Goal: Task Accomplishment & Management: Complete application form

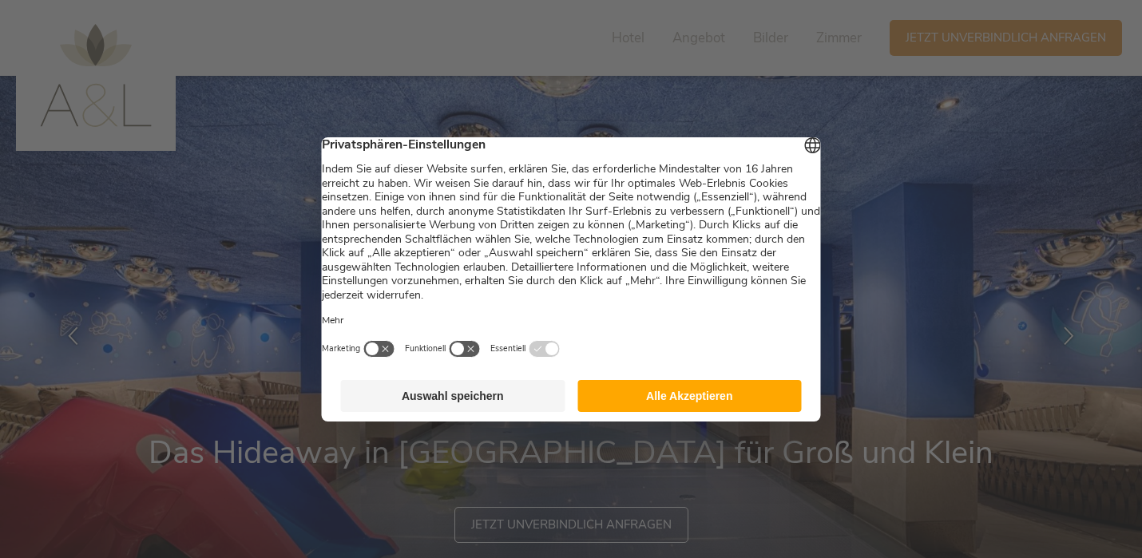
click at [651, 407] on button "Alle Akzeptieren" at bounding box center [689, 396] width 224 height 32
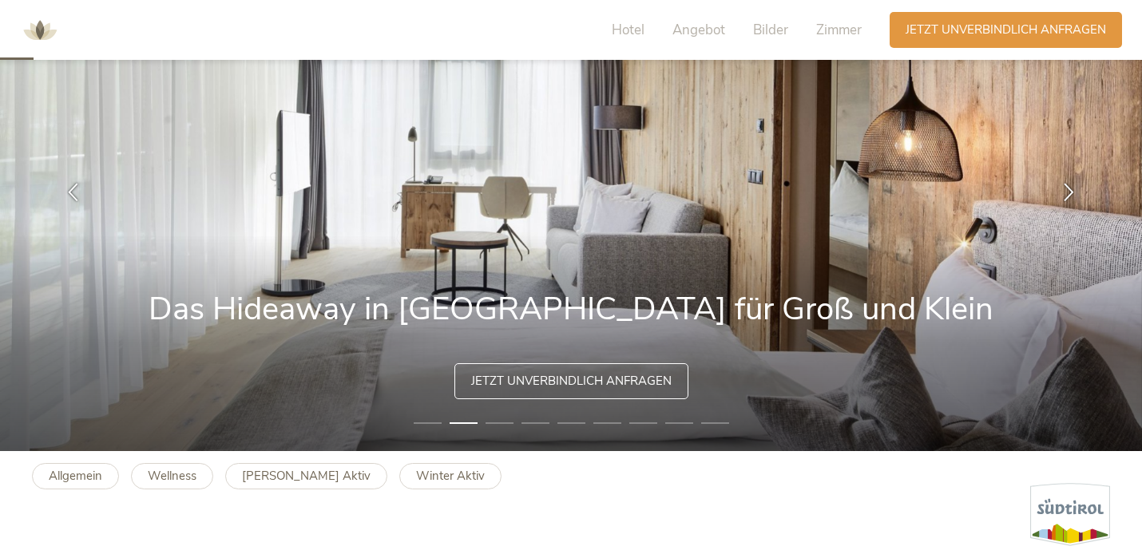
scroll to position [138, 0]
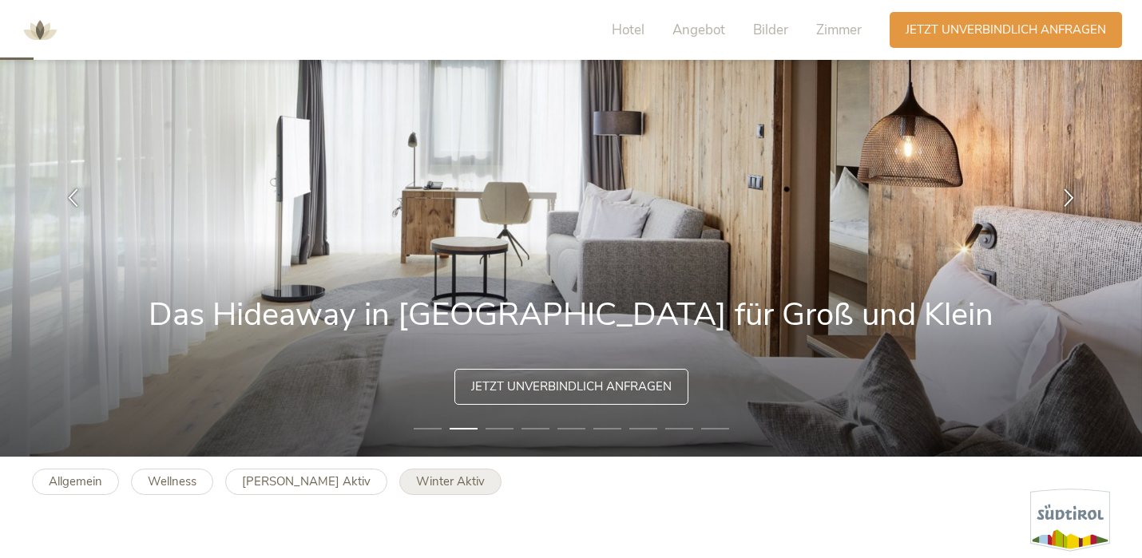
click at [416, 478] on b "Winter Aktiv" at bounding box center [450, 482] width 69 height 16
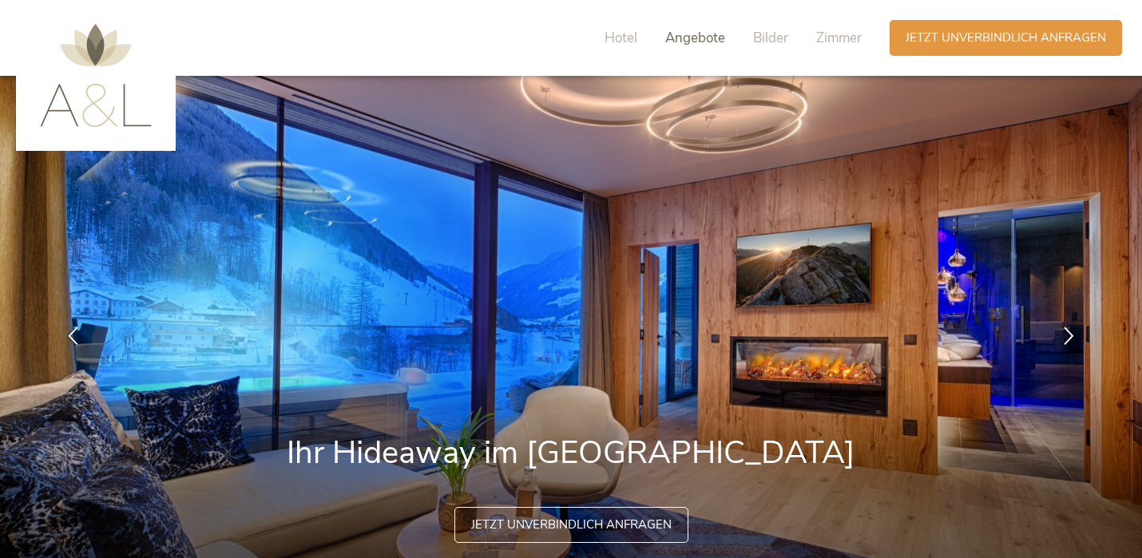
click at [701, 41] on span "Angebote" at bounding box center [695, 38] width 60 height 18
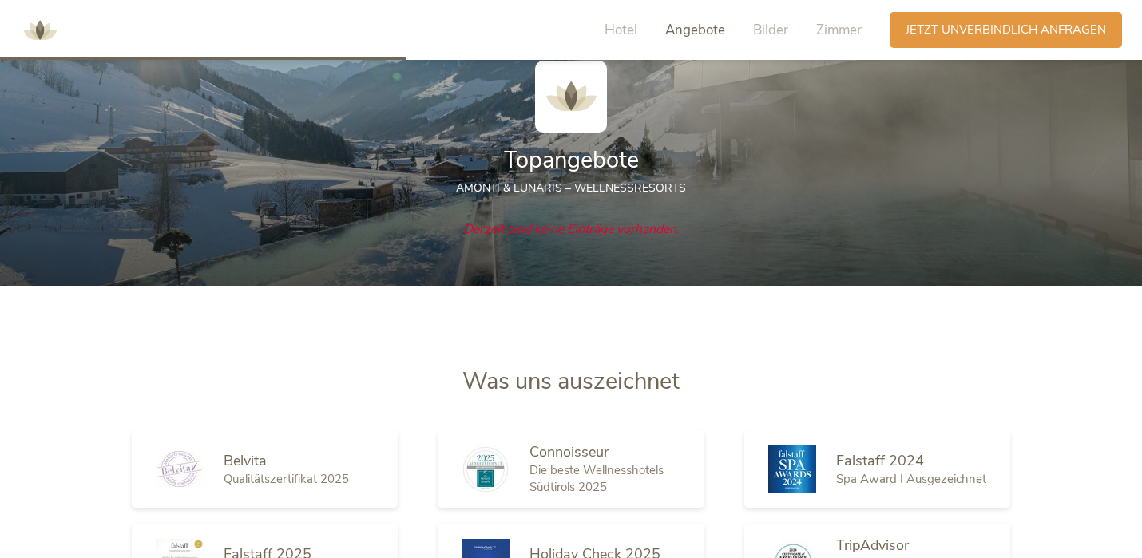
scroll to position [1735, 0]
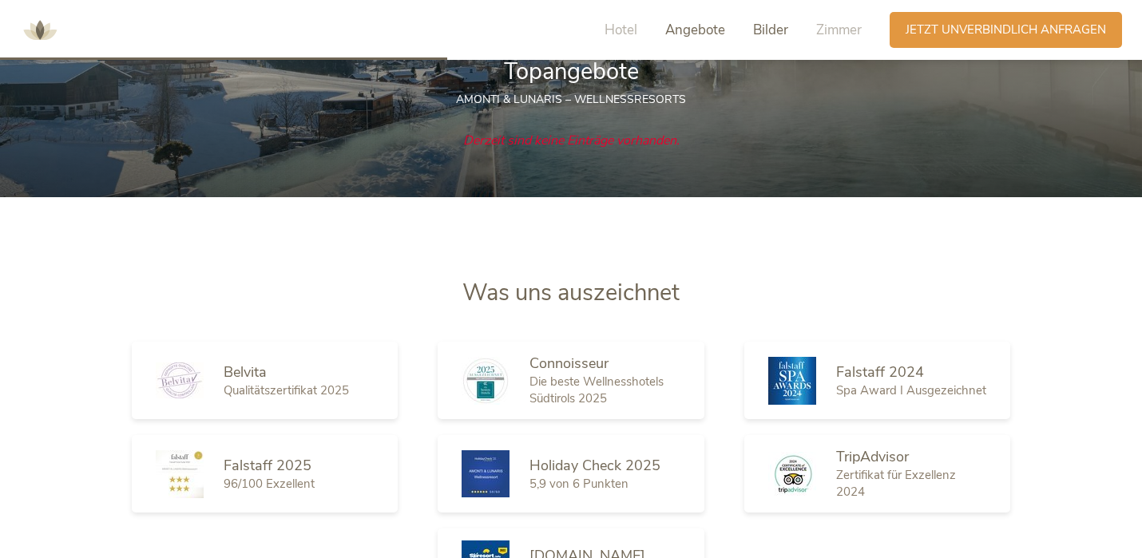
click at [769, 33] on span "Bilder" at bounding box center [770, 30] width 35 height 18
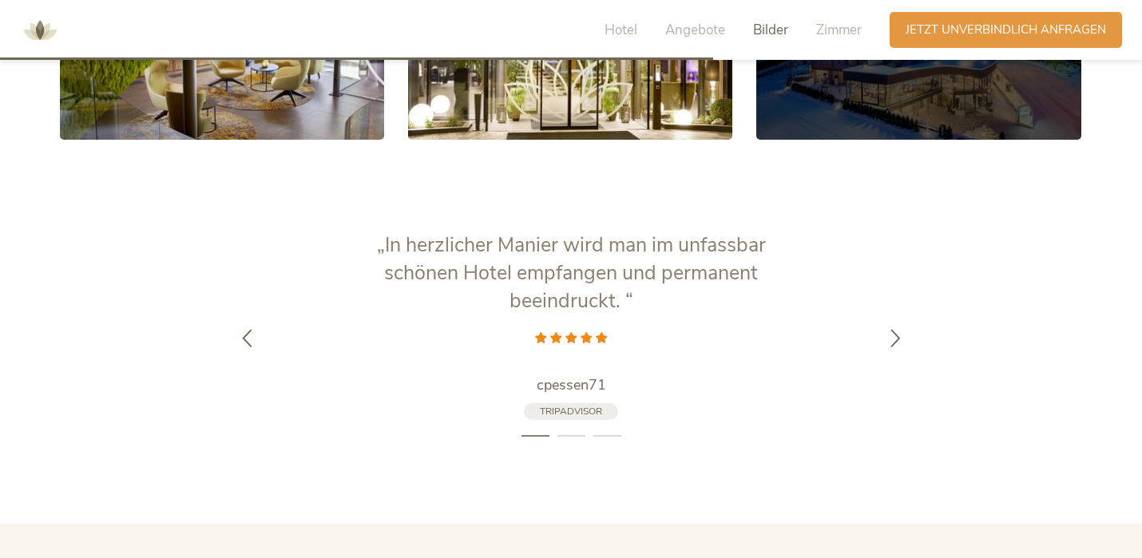
scroll to position [2807, 0]
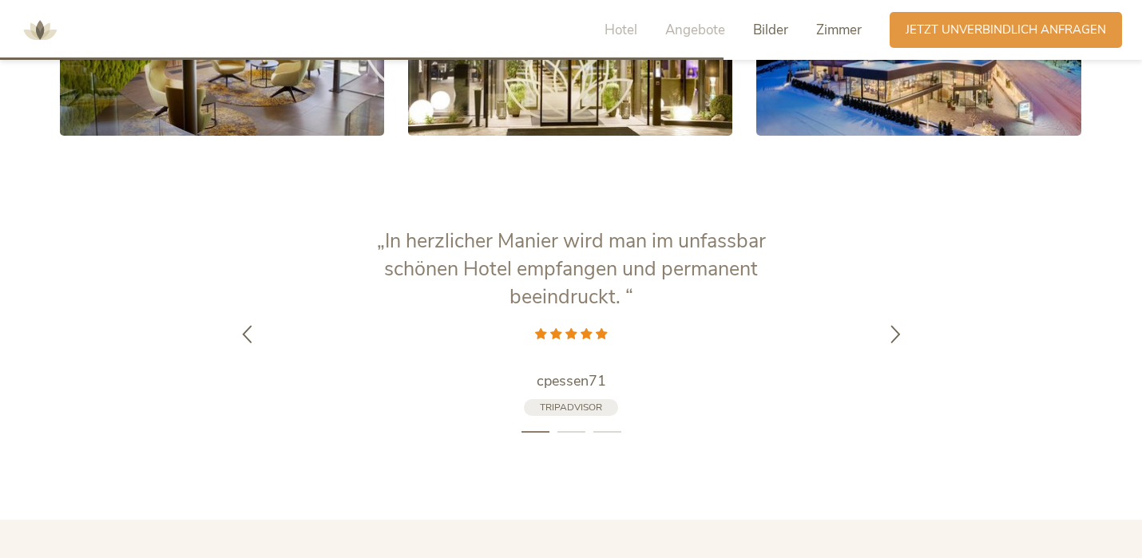
click at [831, 36] on span "Zimmer" at bounding box center [839, 30] width 46 height 18
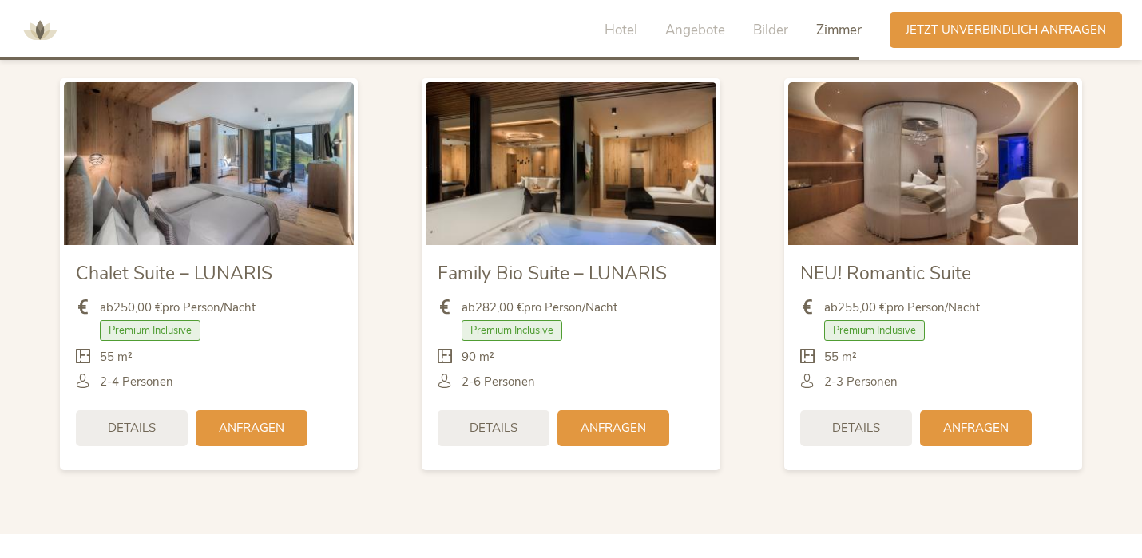
scroll to position [3401, 0]
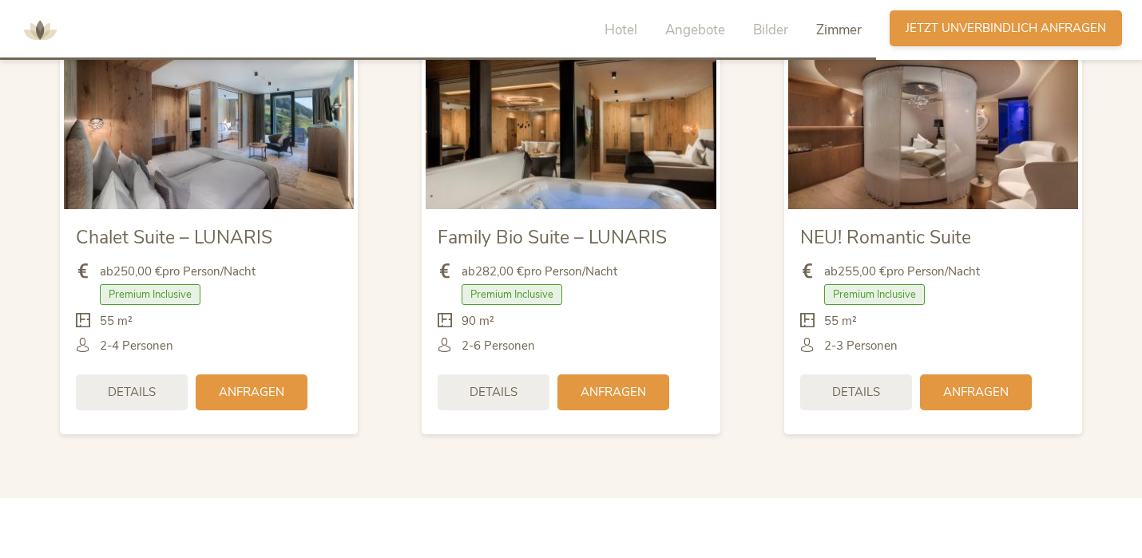
click at [965, 26] on span "Jetzt unverbindlich anfragen" at bounding box center [1006, 28] width 200 height 17
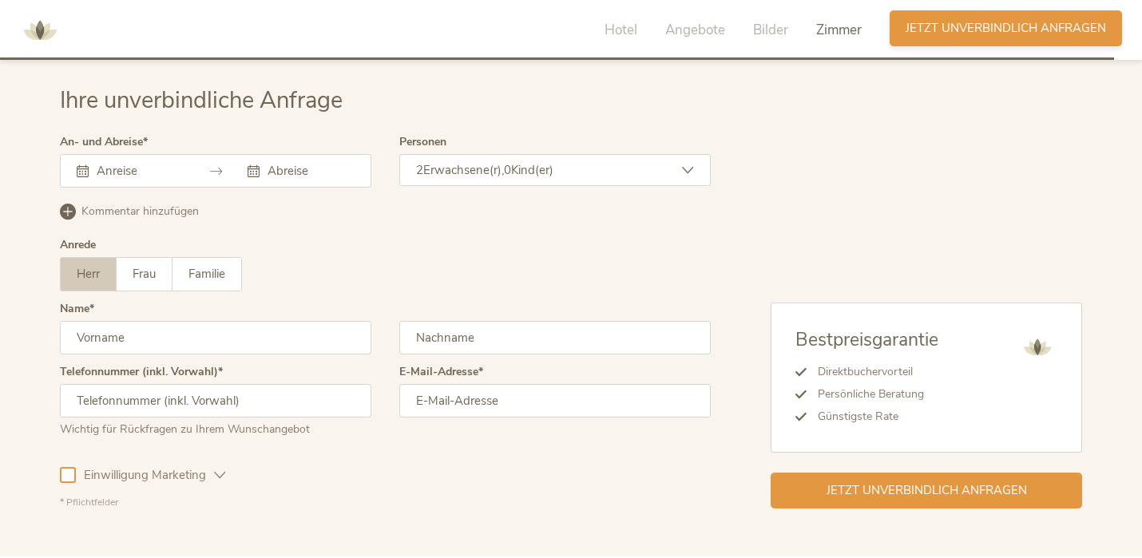
scroll to position [4327, 0]
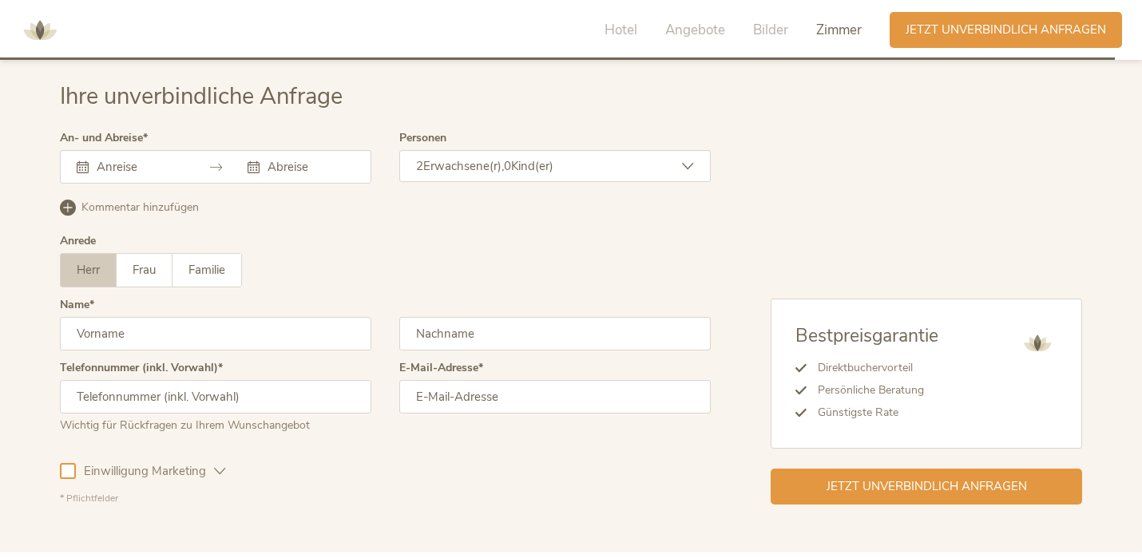
click at [157, 165] on input "text" at bounding box center [138, 167] width 91 height 16
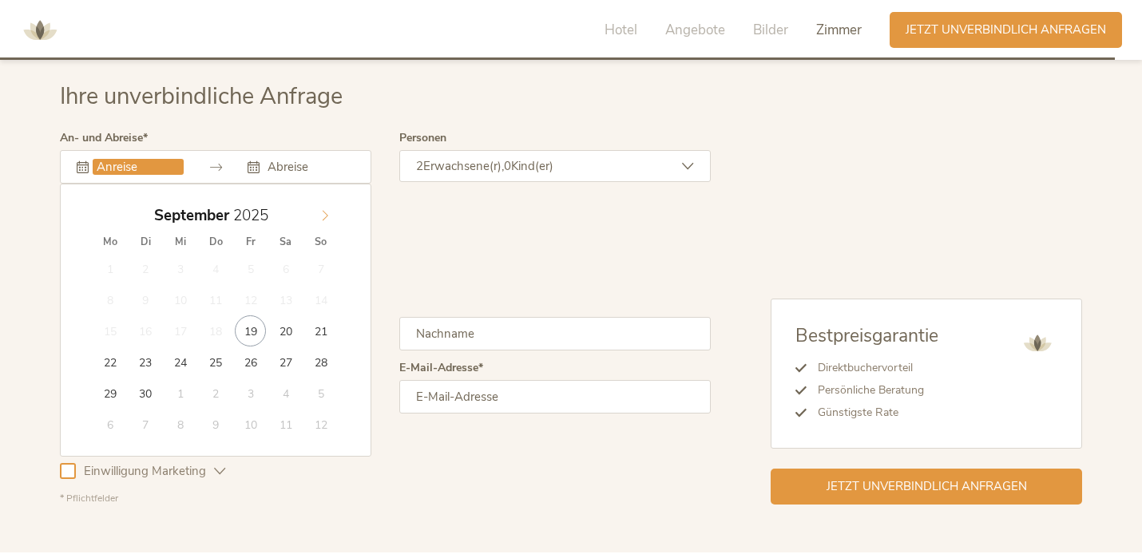
click at [327, 216] on icon at bounding box center [324, 215] width 11 height 11
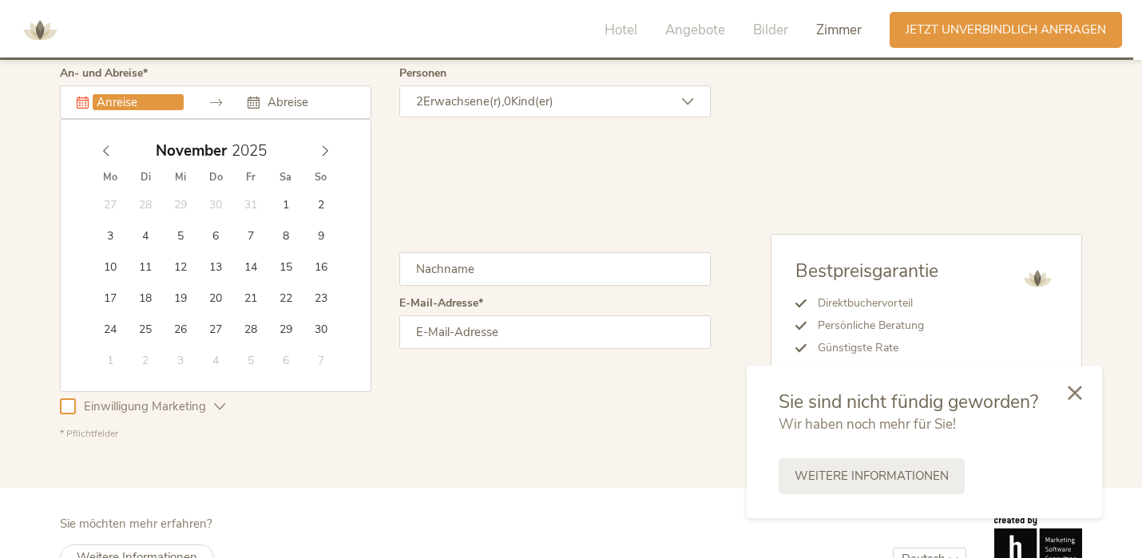
scroll to position [4355, 0]
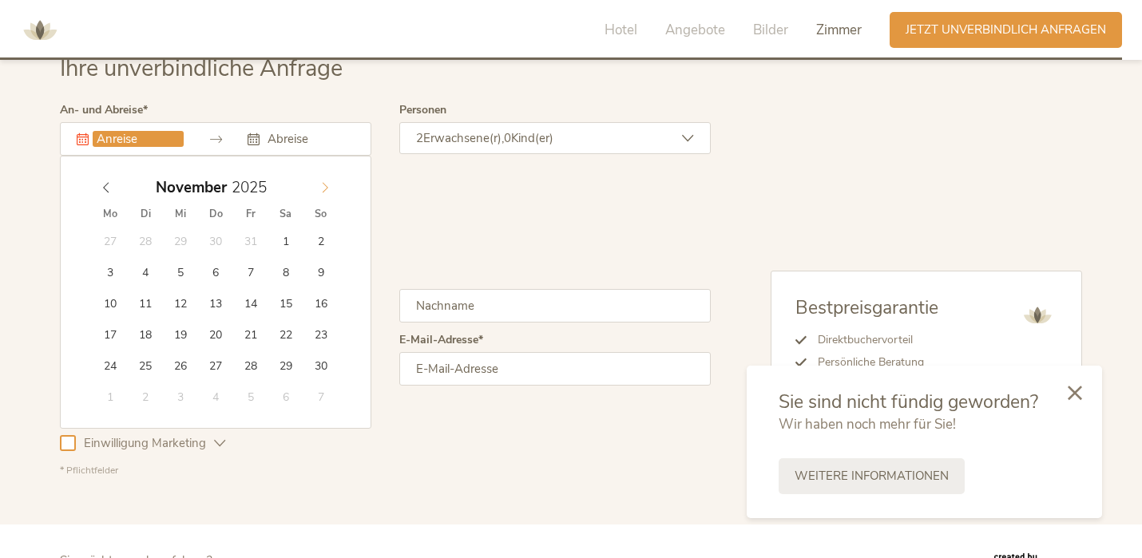
click at [327, 189] on icon at bounding box center [324, 187] width 11 height 11
type input "27.12.2025"
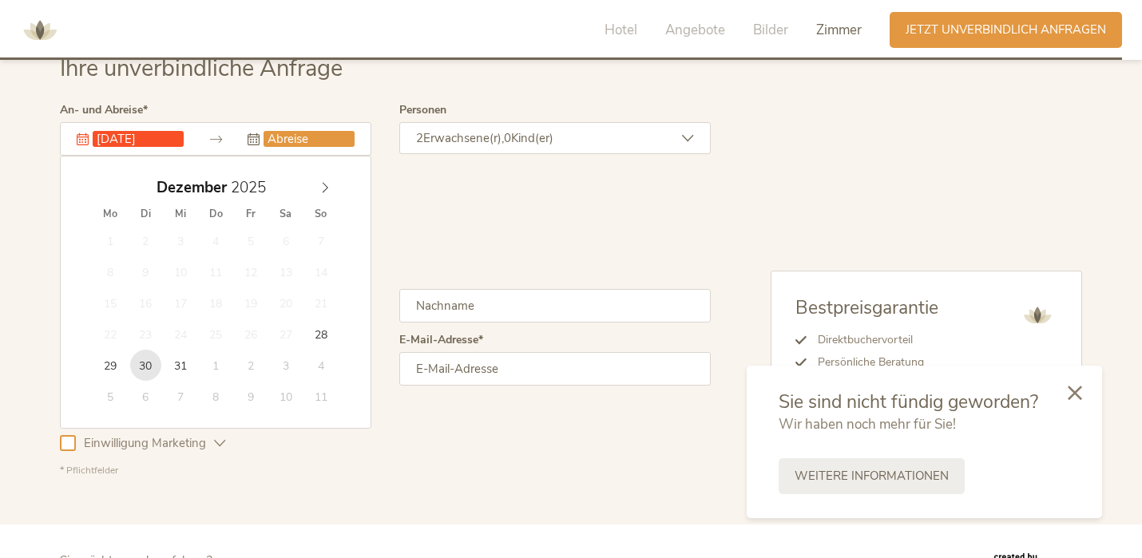
type input "30.12.2025"
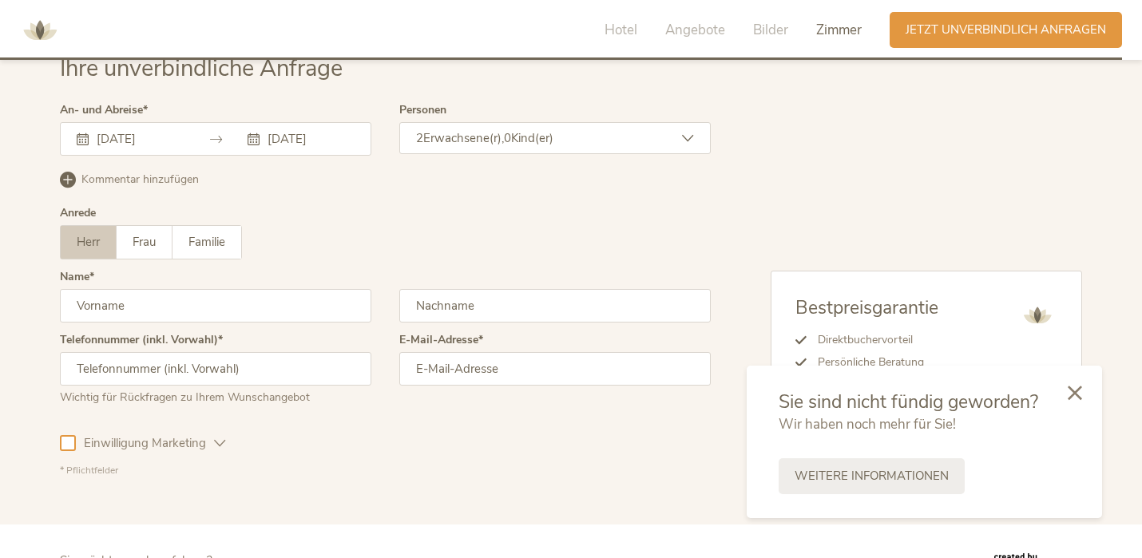
click at [685, 141] on icon at bounding box center [688, 139] width 12 height 12
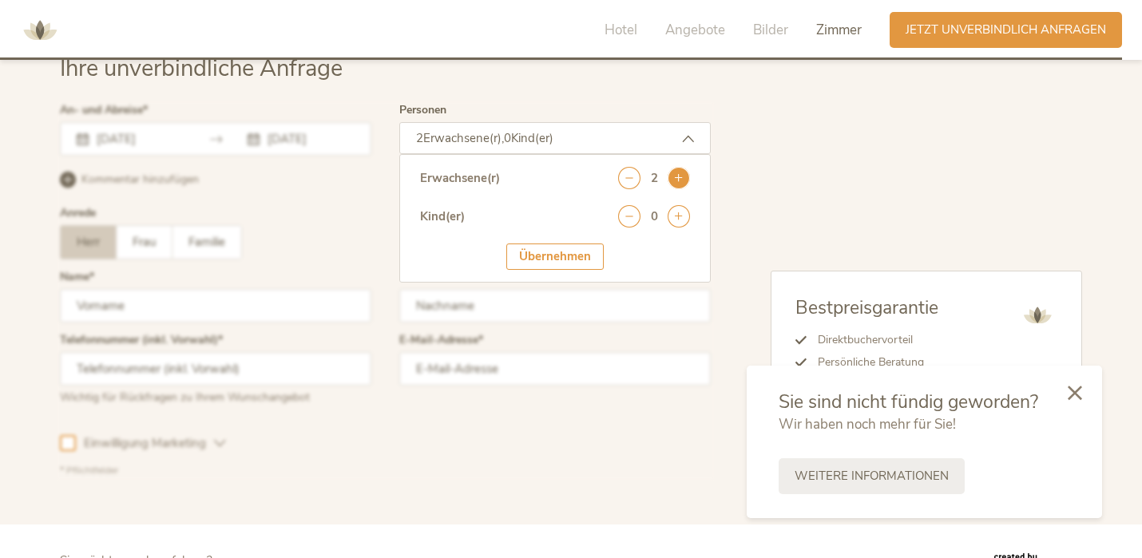
click at [681, 176] on icon at bounding box center [679, 178] width 22 height 22
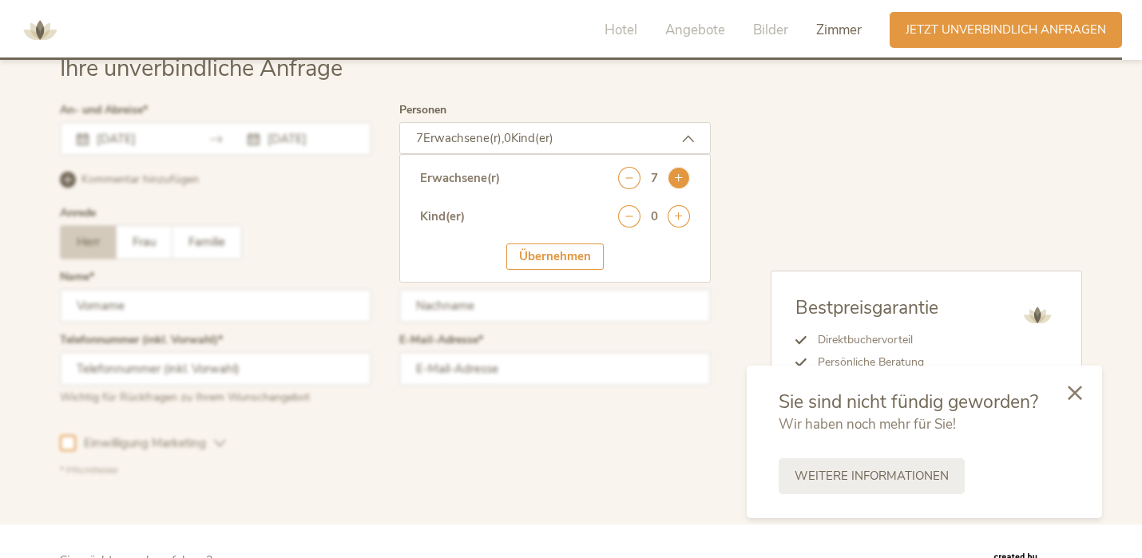
click at [681, 176] on icon at bounding box center [679, 178] width 22 height 22
click at [677, 213] on icon at bounding box center [679, 216] width 22 height 22
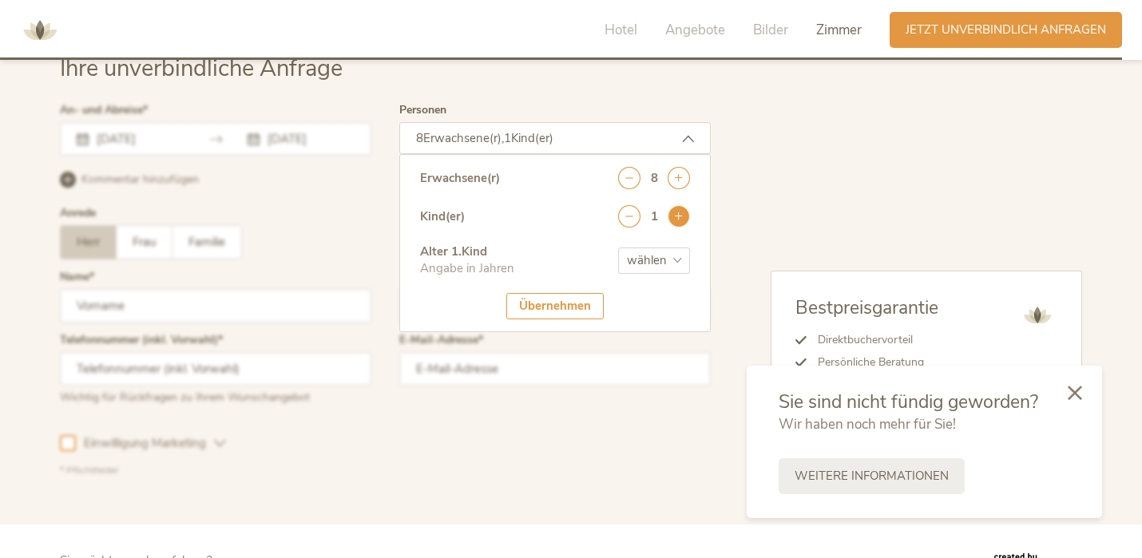
click at [677, 213] on icon at bounding box center [679, 216] width 22 height 22
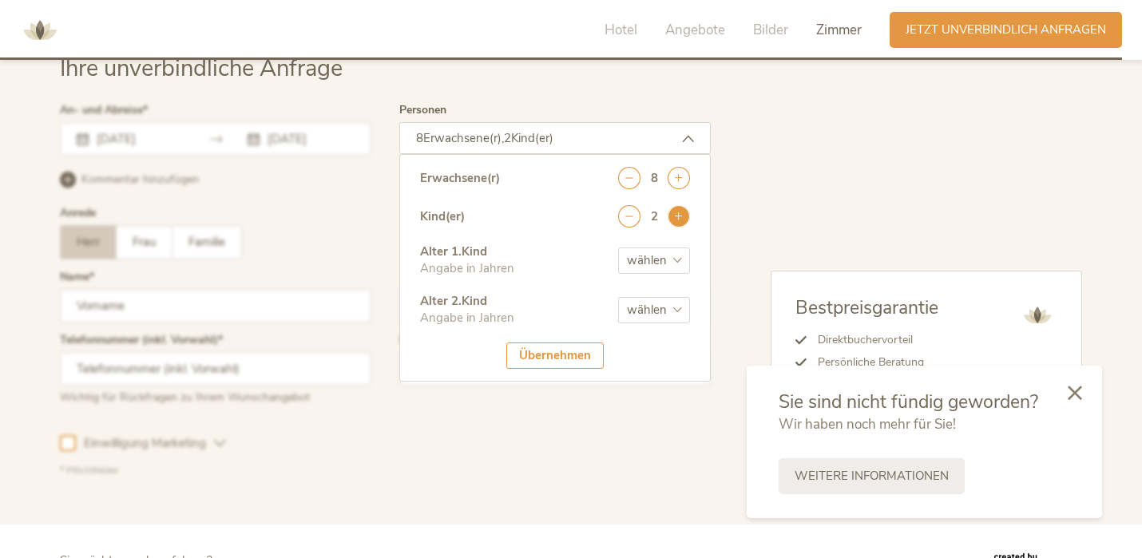
click at [677, 213] on icon at bounding box center [679, 216] width 22 height 22
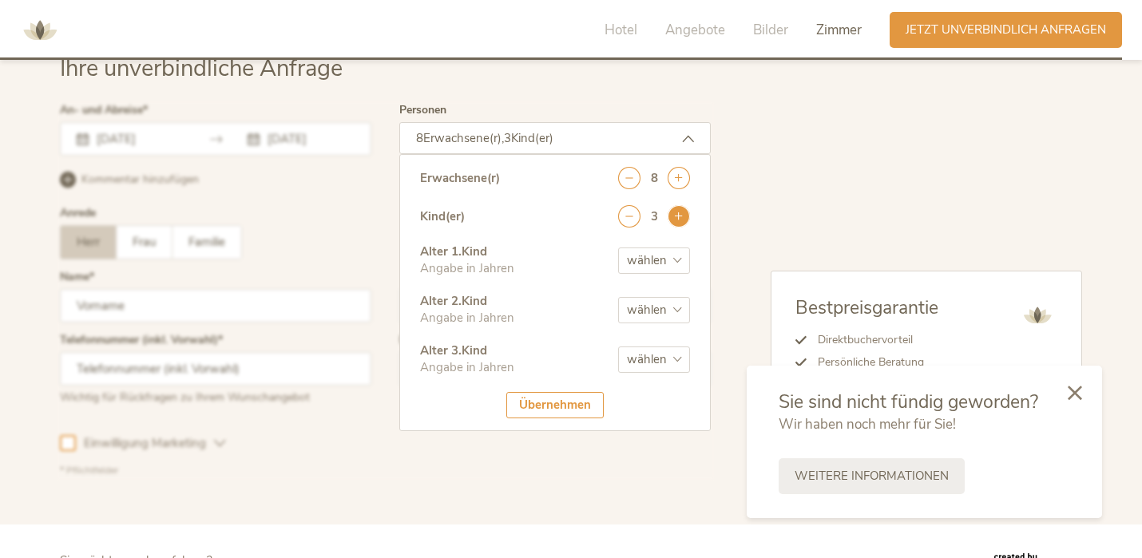
click at [677, 213] on icon at bounding box center [679, 216] width 22 height 22
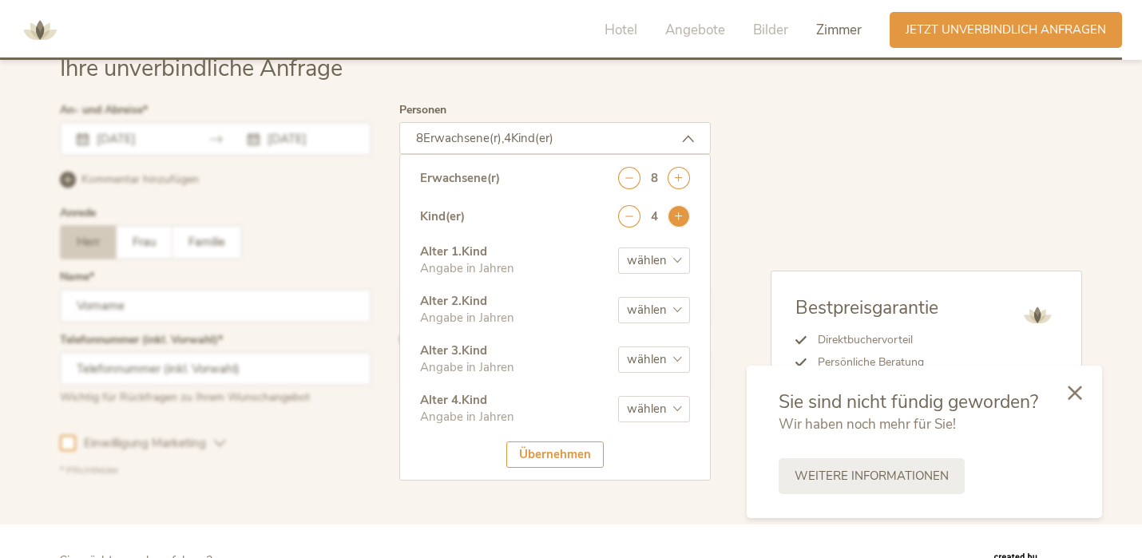
click at [677, 213] on icon at bounding box center [679, 216] width 22 height 22
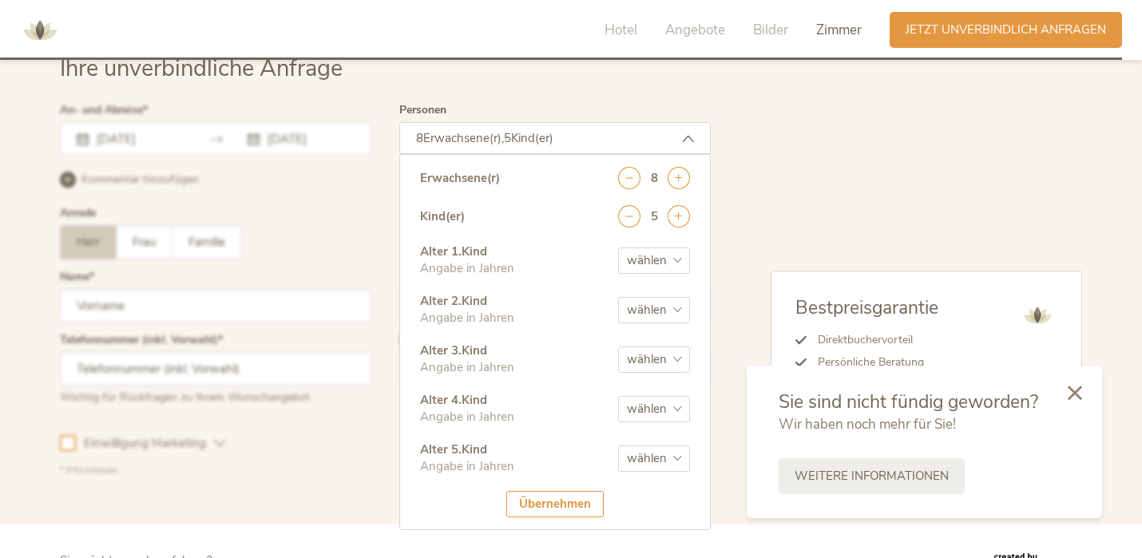
click at [678, 258] on select "wählen 0 1 2 3 4 5 6 7 8 9 10 11 12 13 14 15 16 17" at bounding box center [654, 261] width 72 height 26
select select "0"
click at [657, 308] on select "wählen 0 1 2 3 4 5 6 7 8 9 10 11 12 13 14 15 16 17" at bounding box center [654, 310] width 72 height 26
select select "3"
click at [653, 353] on select "wählen 0 1 2 3 4 5 6 7 8 9 10 11 12 13 14 15 16 17" at bounding box center [654, 360] width 72 height 26
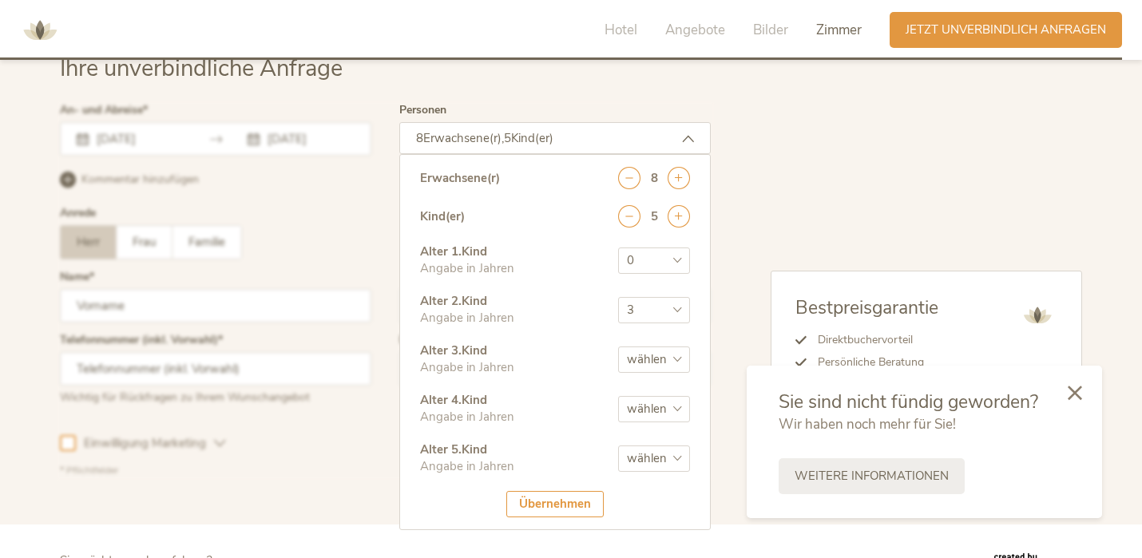
select select "3"
click at [657, 411] on select "wählen 0 1 2 3 4 5 6 7 8 9 10 11 12 13 14 15 16 17" at bounding box center [654, 409] width 72 height 26
select select "5"
click at [665, 463] on select "wählen 0 1 2 3 4 5 6 7 8 9 10 11 12 13 14 15 16 17" at bounding box center [654, 459] width 72 height 26
select select "7"
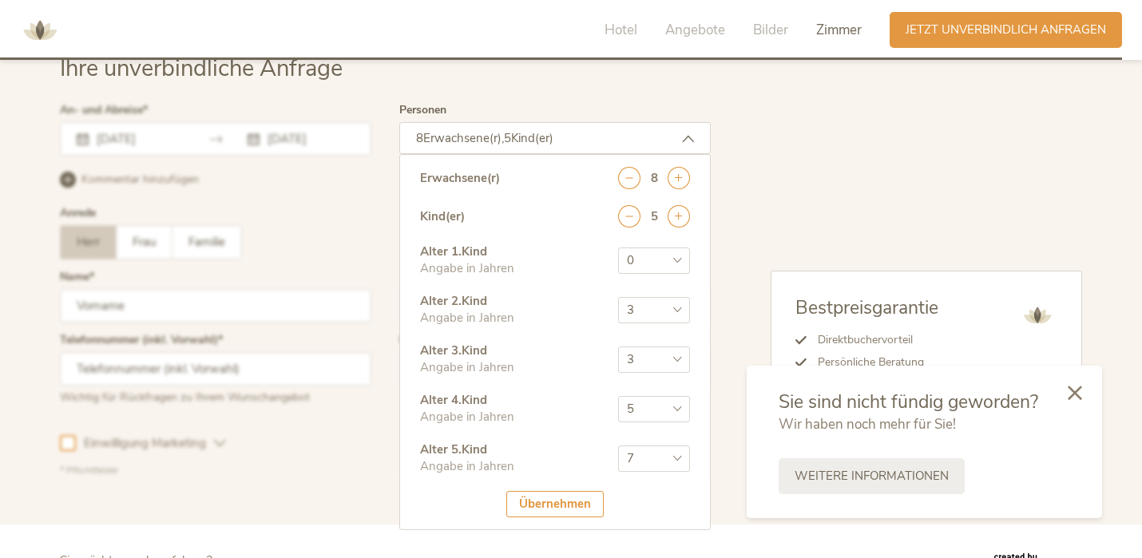
click at [565, 502] on div "Übernehmen" at bounding box center [554, 504] width 97 height 26
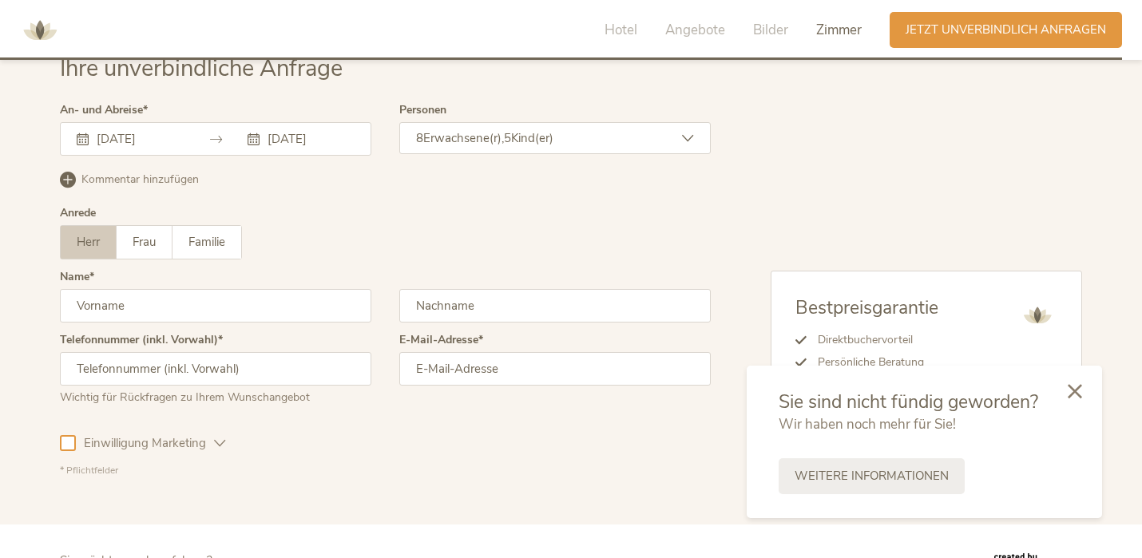
click at [1077, 391] on icon at bounding box center [1075, 391] width 14 height 14
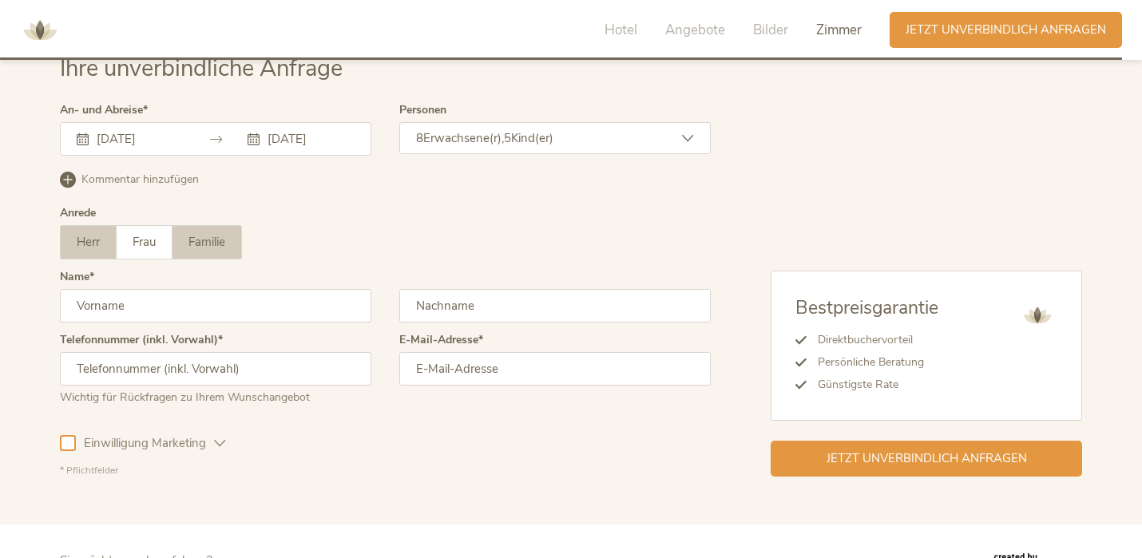
click at [207, 250] on label "Familie" at bounding box center [207, 242] width 69 height 33
click at [130, 181] on span "Kommentar hinzufügen" at bounding box center [139, 180] width 117 height 16
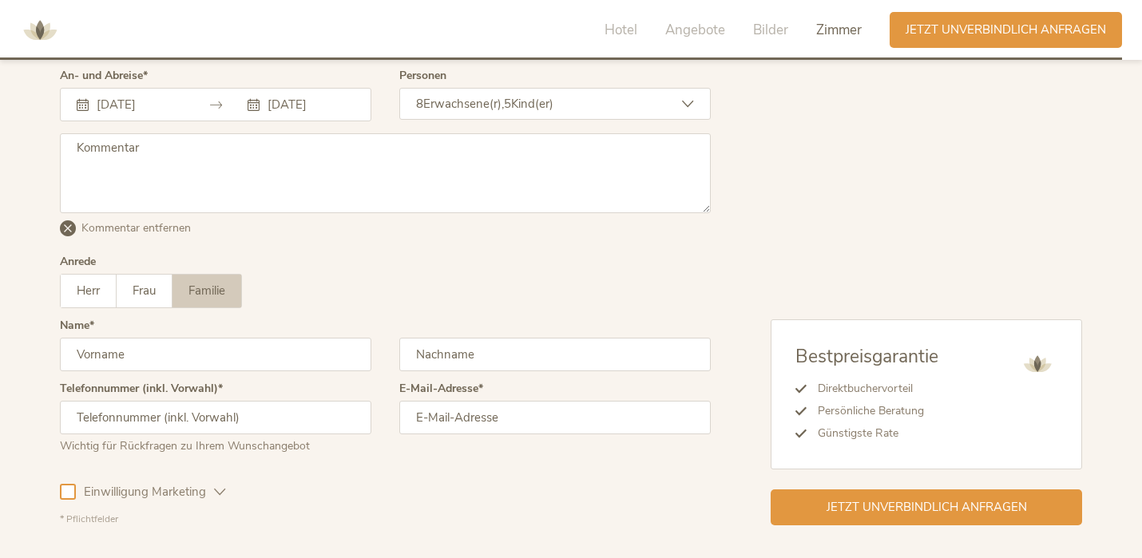
scroll to position [4436, 0]
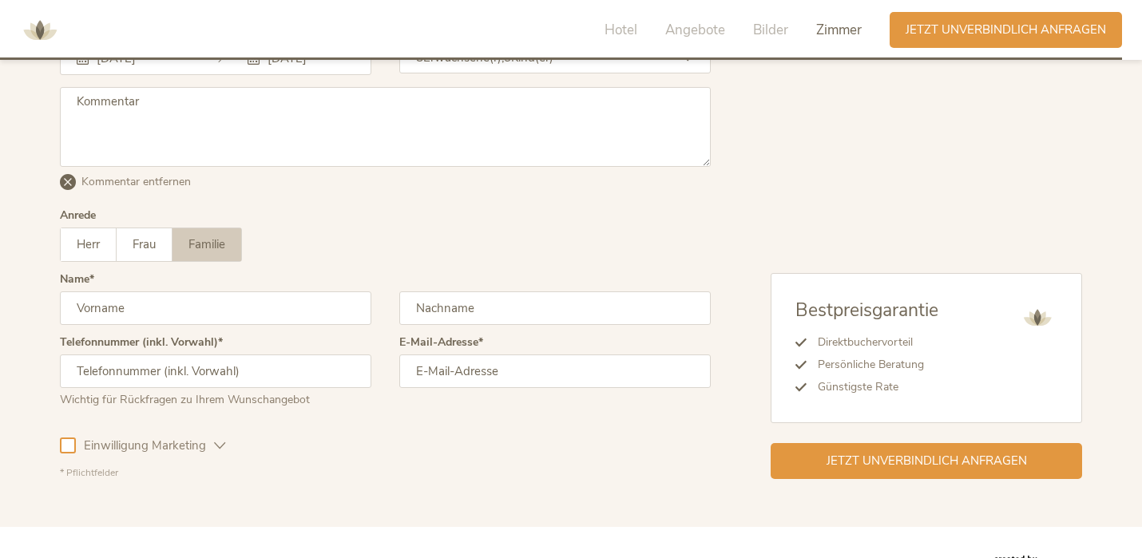
click at [129, 303] on input "text" at bounding box center [215, 309] width 311 height 34
type input "Rebekah"
type input "Graf"
click at [169, 375] on input "text" at bounding box center [215, 372] width 311 height 34
type input "+43 6507150853"
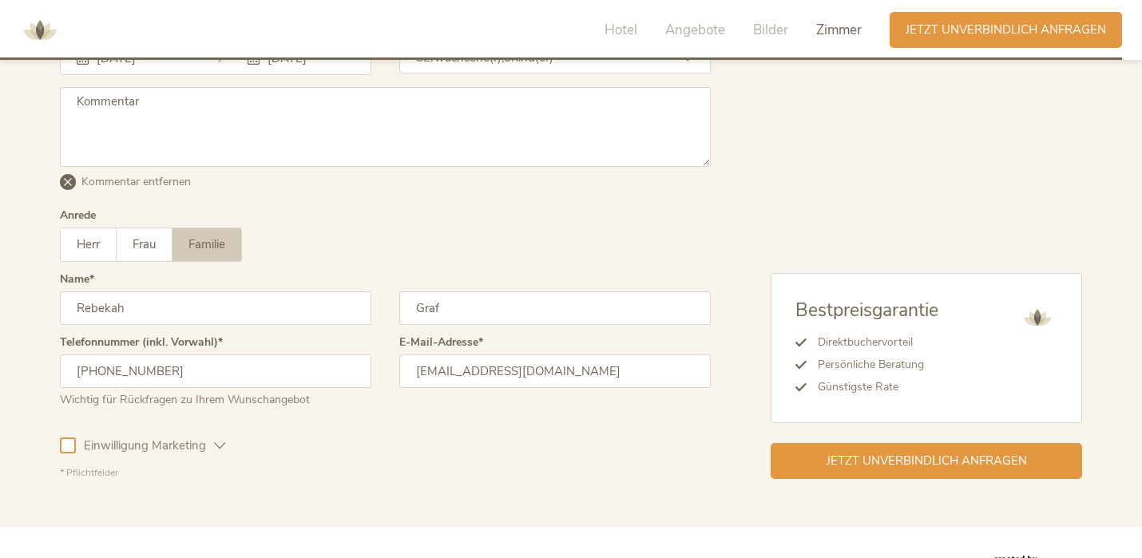
type input "rebekah.graf@gmx.at"
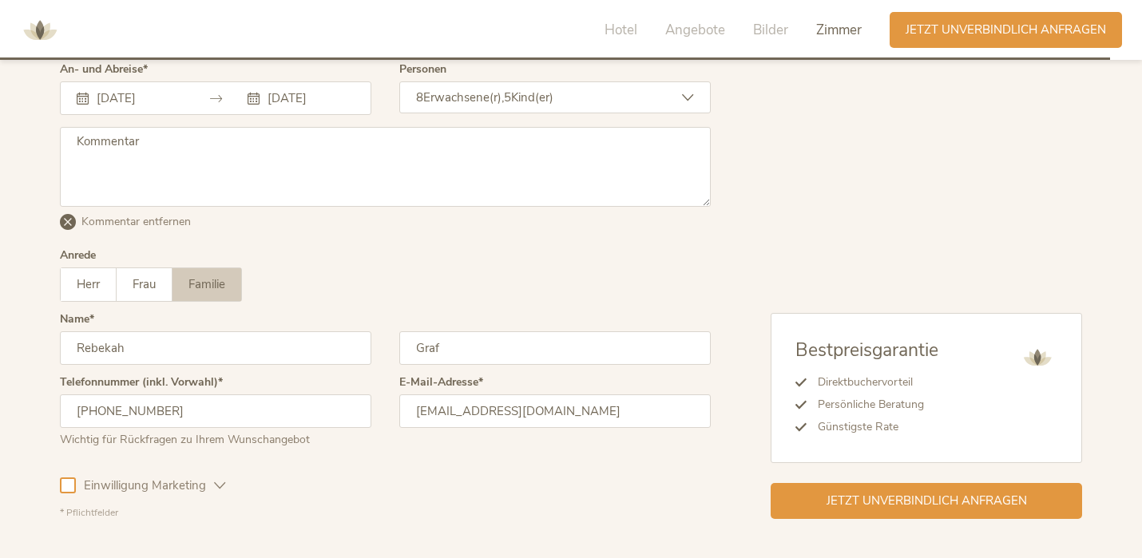
scroll to position [4386, 0]
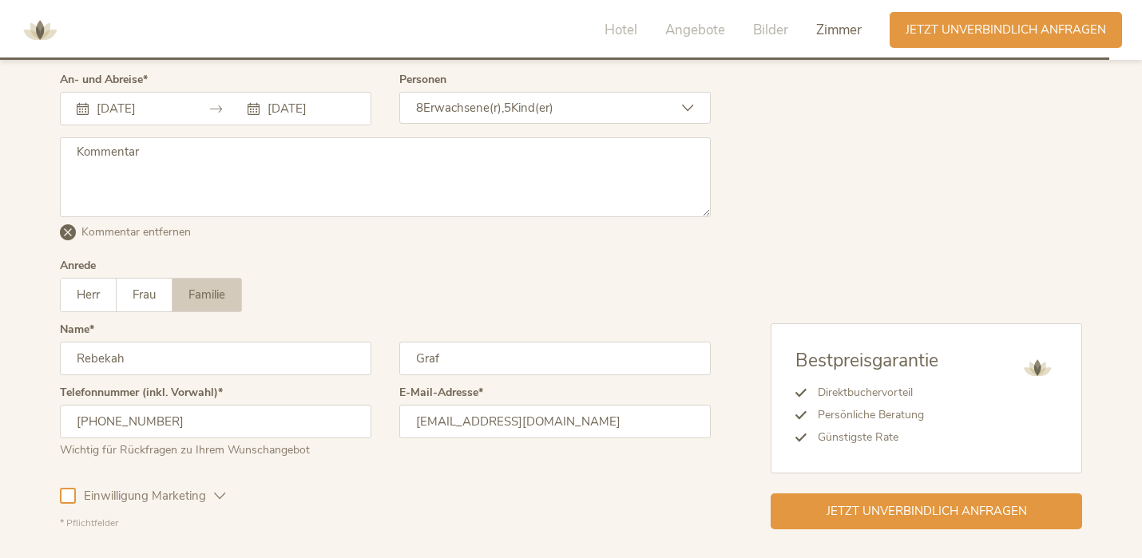
click at [401, 173] on textarea at bounding box center [385, 177] width 651 height 80
paste textarea "Grüß Gott, wir sind eine Familie mit Oma und Opa und suchen einen Ort, an dem w…"
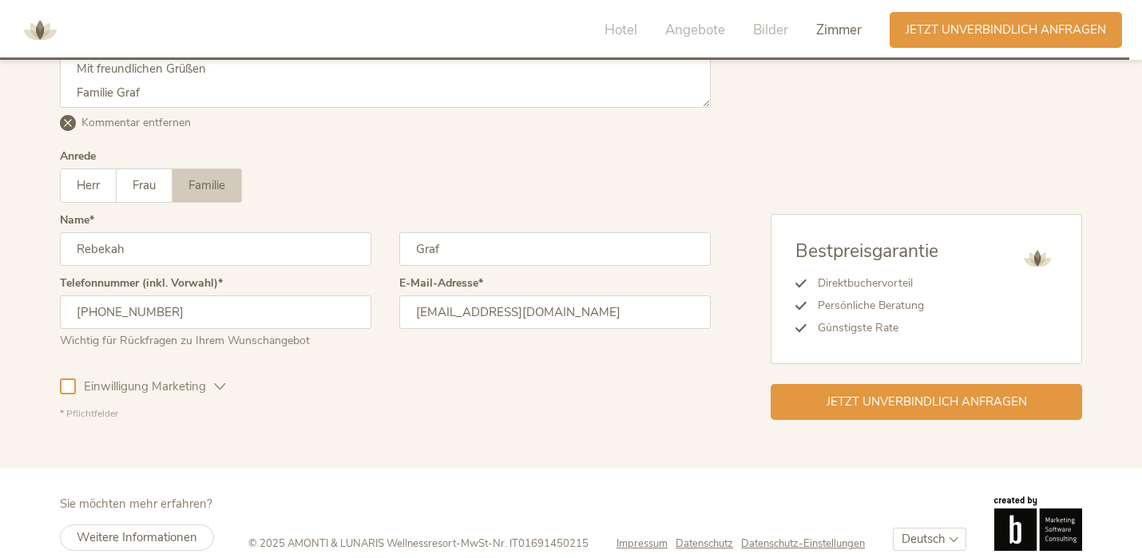
scroll to position [4516, 0]
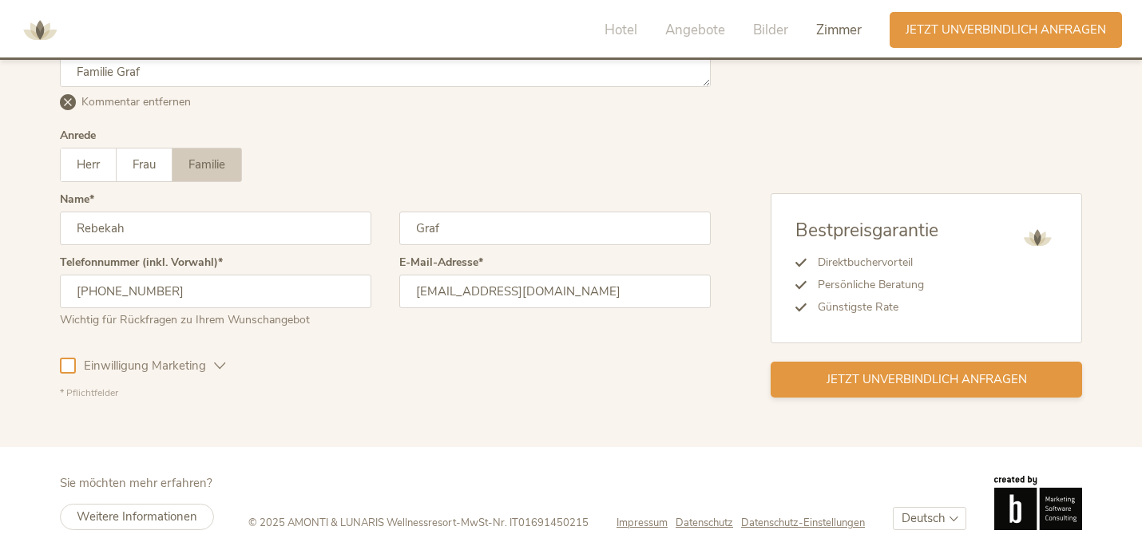
type textarea "Grüß Gott, wir sind eine Familie mit Oma und Opa und suchen einen Ort, an dem w…"
click at [836, 377] on span "Jetzt unverbindlich anfragen" at bounding box center [927, 379] width 200 height 17
